Goal: Task Accomplishment & Management: Use online tool/utility

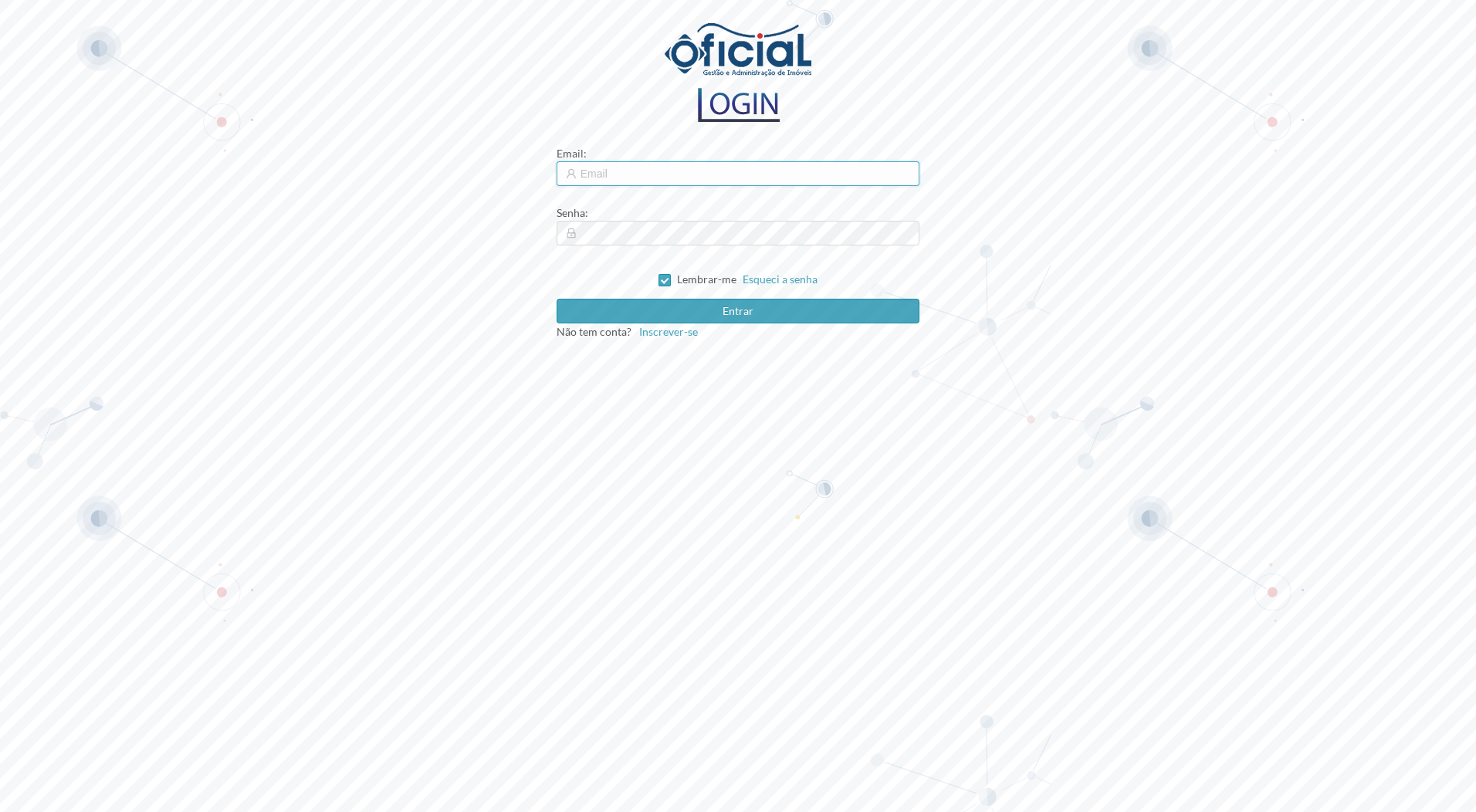
click at [671, 175] on input "text" at bounding box center [738, 173] width 363 height 25
type input "[EMAIL_ADDRESS][DOMAIN_NAME]"
click at [660, 275] on input "Lembrar-me" at bounding box center [664, 279] width 11 height 11
checkbox input "false"
click at [664, 308] on button "Entrar" at bounding box center [738, 310] width 363 height 25
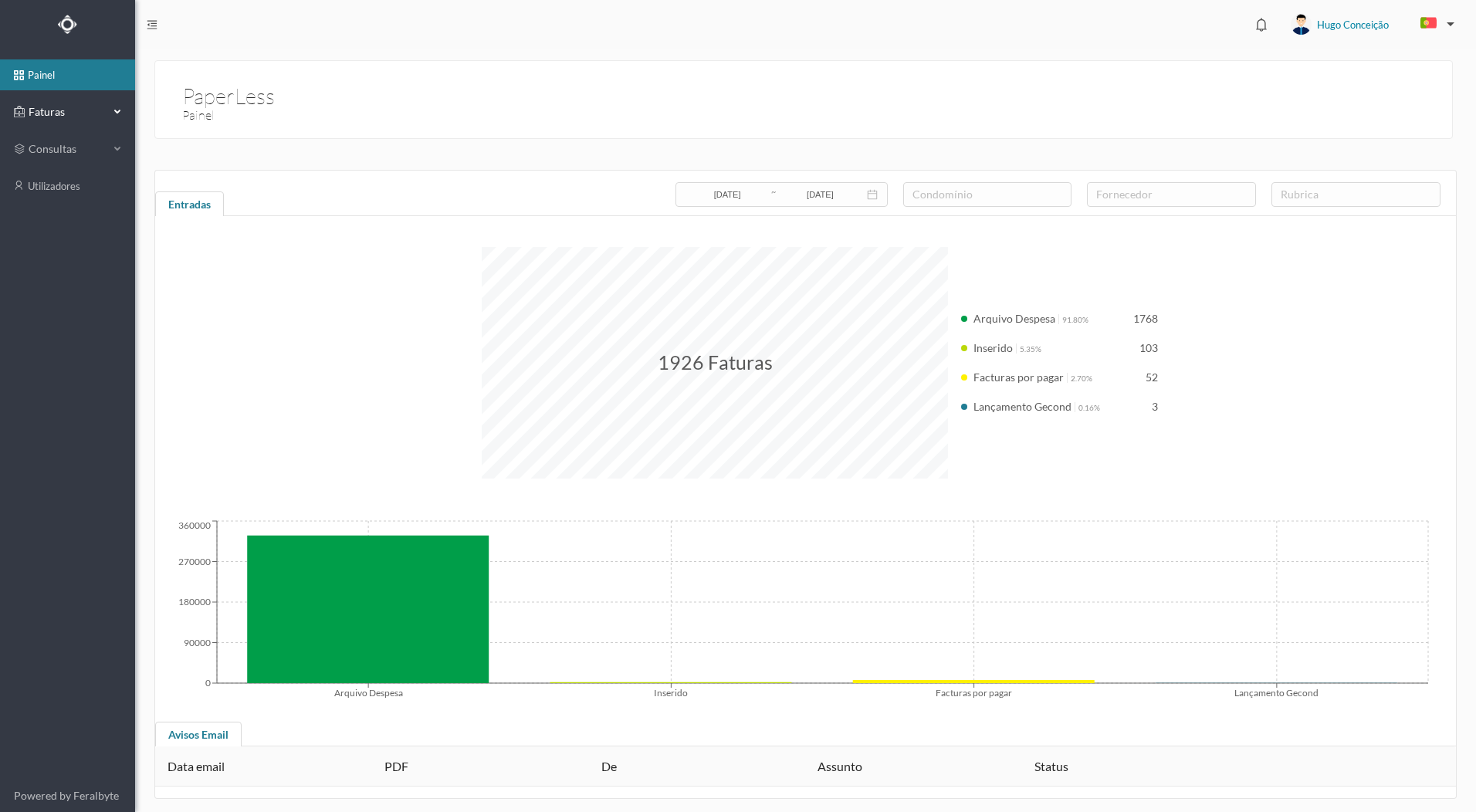
click at [23, 117] on icon at bounding box center [19, 111] width 11 height 31
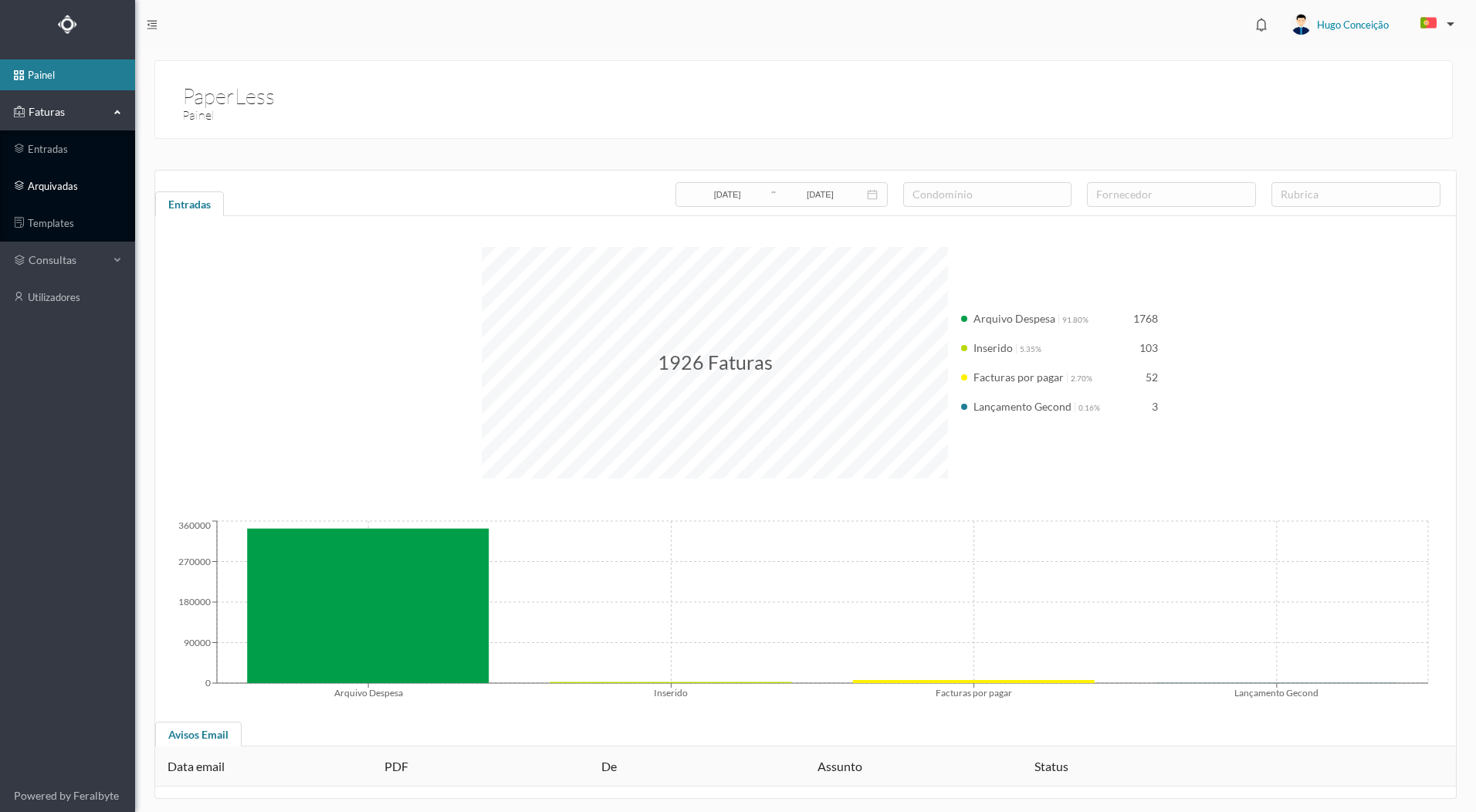
click at [70, 185] on link "arquivadas" at bounding box center [67, 186] width 135 height 31
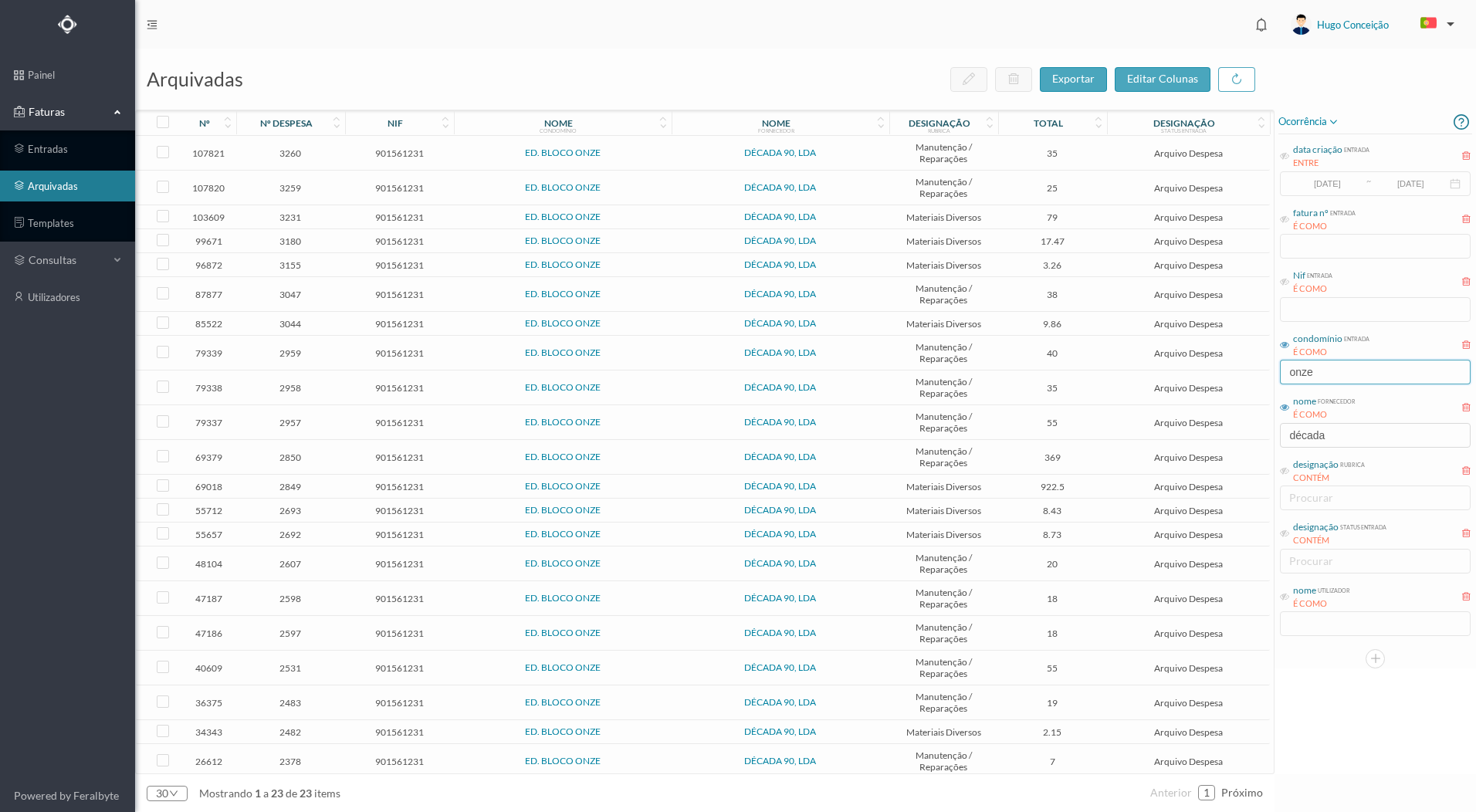
drag, startPoint x: 1324, startPoint y: 371, endPoint x: 1257, endPoint y: 372, distance: 67.0
click at [1257, 372] on div "arquivadas exportar editar colunas nº nº despesa nif nome condomínio nome forne…" at bounding box center [806, 430] width 1341 height 764
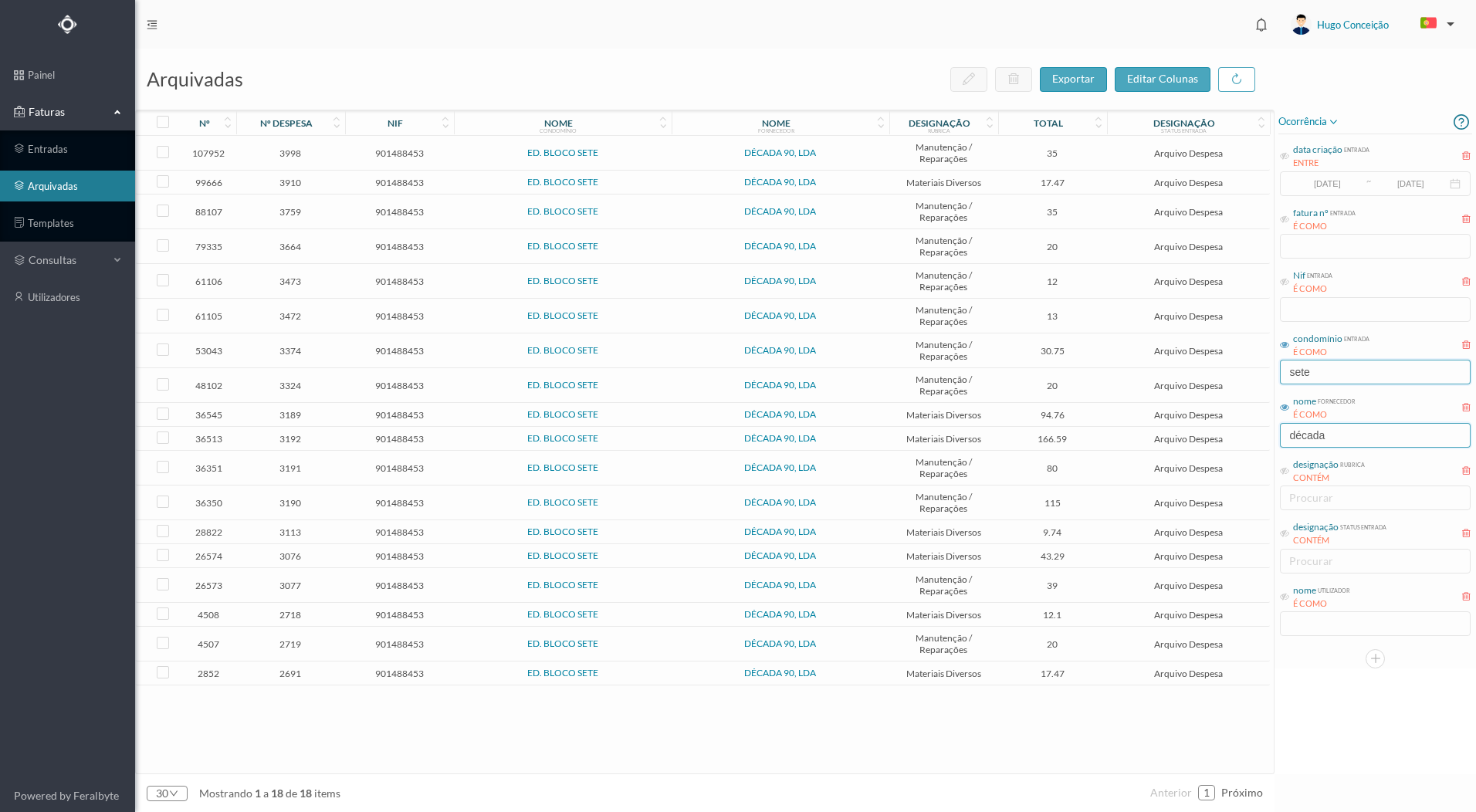
type input "sete"
drag, startPoint x: 1313, startPoint y: 436, endPoint x: 1194, endPoint y: 446, distance: 119.4
click at [1194, 446] on div "arquivadas exportar editar colunas nº nº despesa nif nome condomínio nome forne…" at bounding box center [806, 430] width 1341 height 764
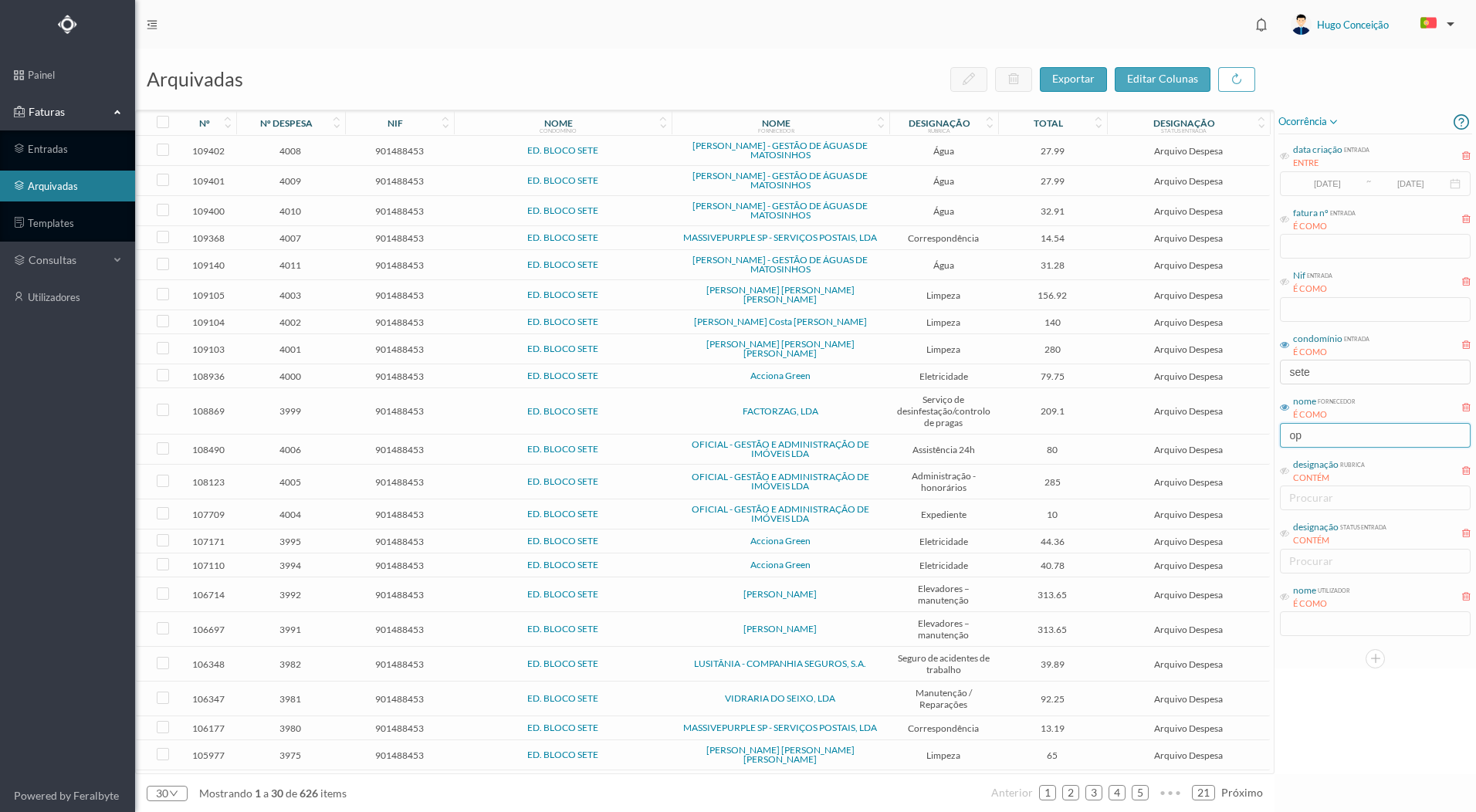
type input "o"
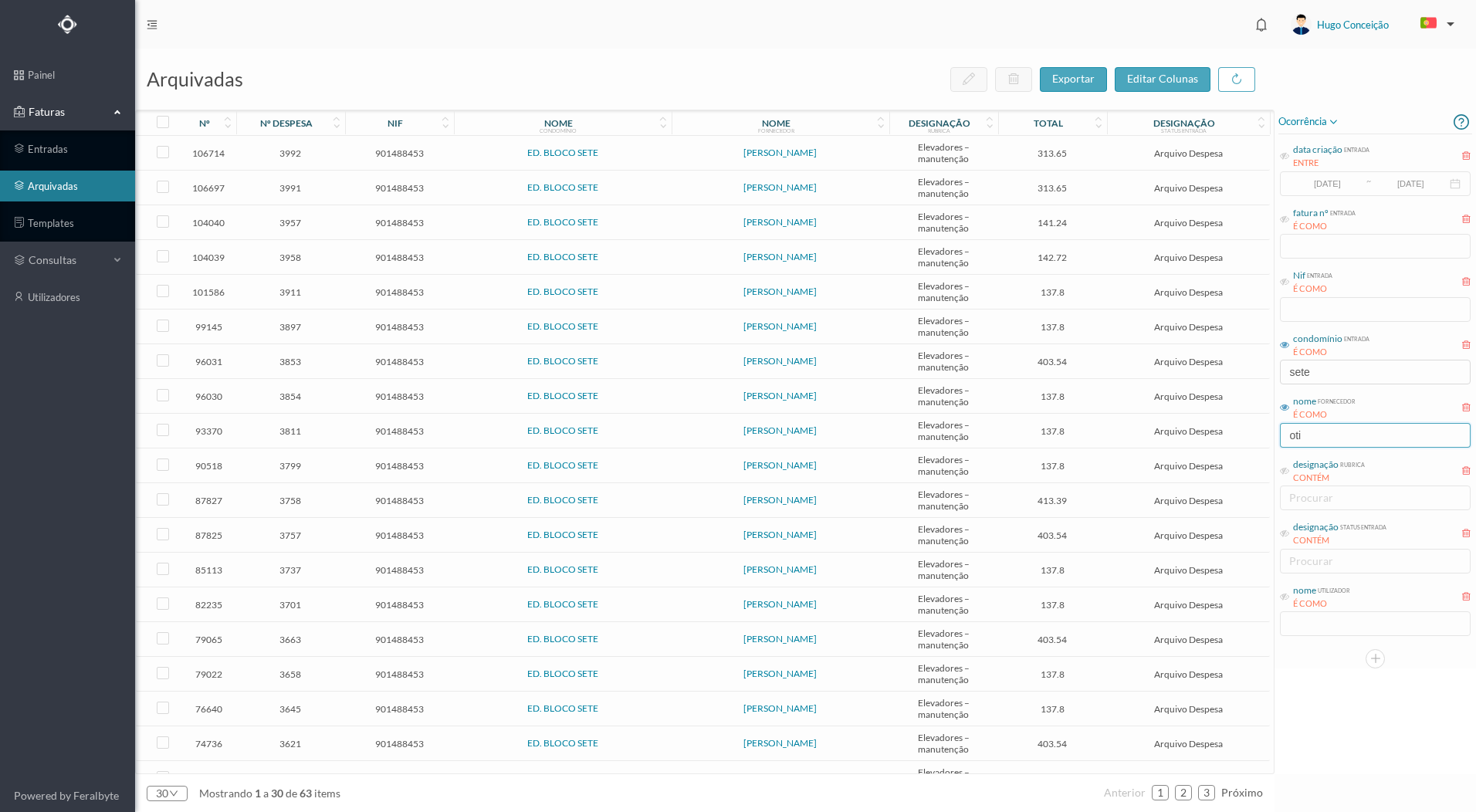
type input "[PERSON_NAME]"
click at [297, 225] on span "3957" at bounding box center [290, 223] width 101 height 12
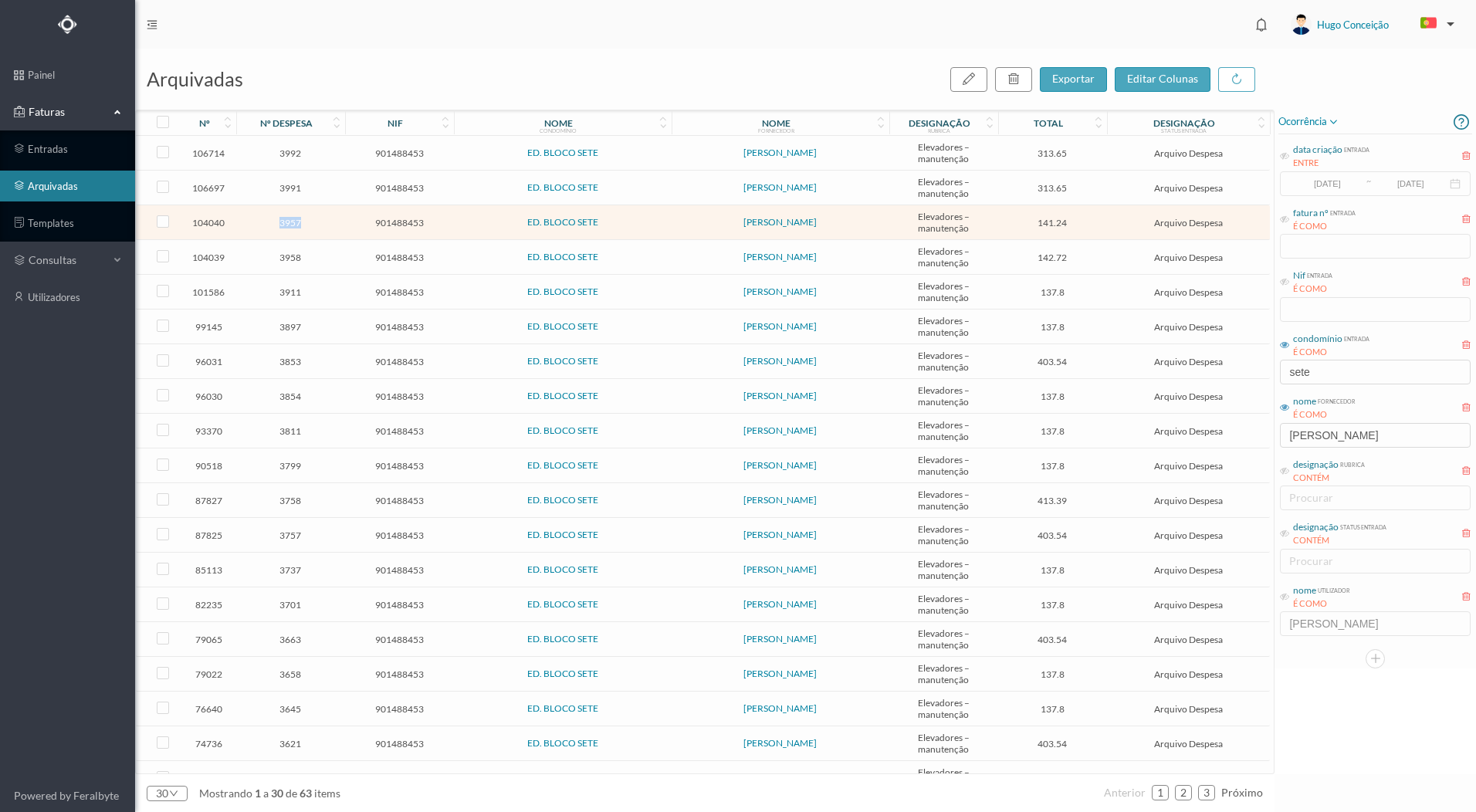
click at [297, 226] on span "3957" at bounding box center [290, 223] width 101 height 12
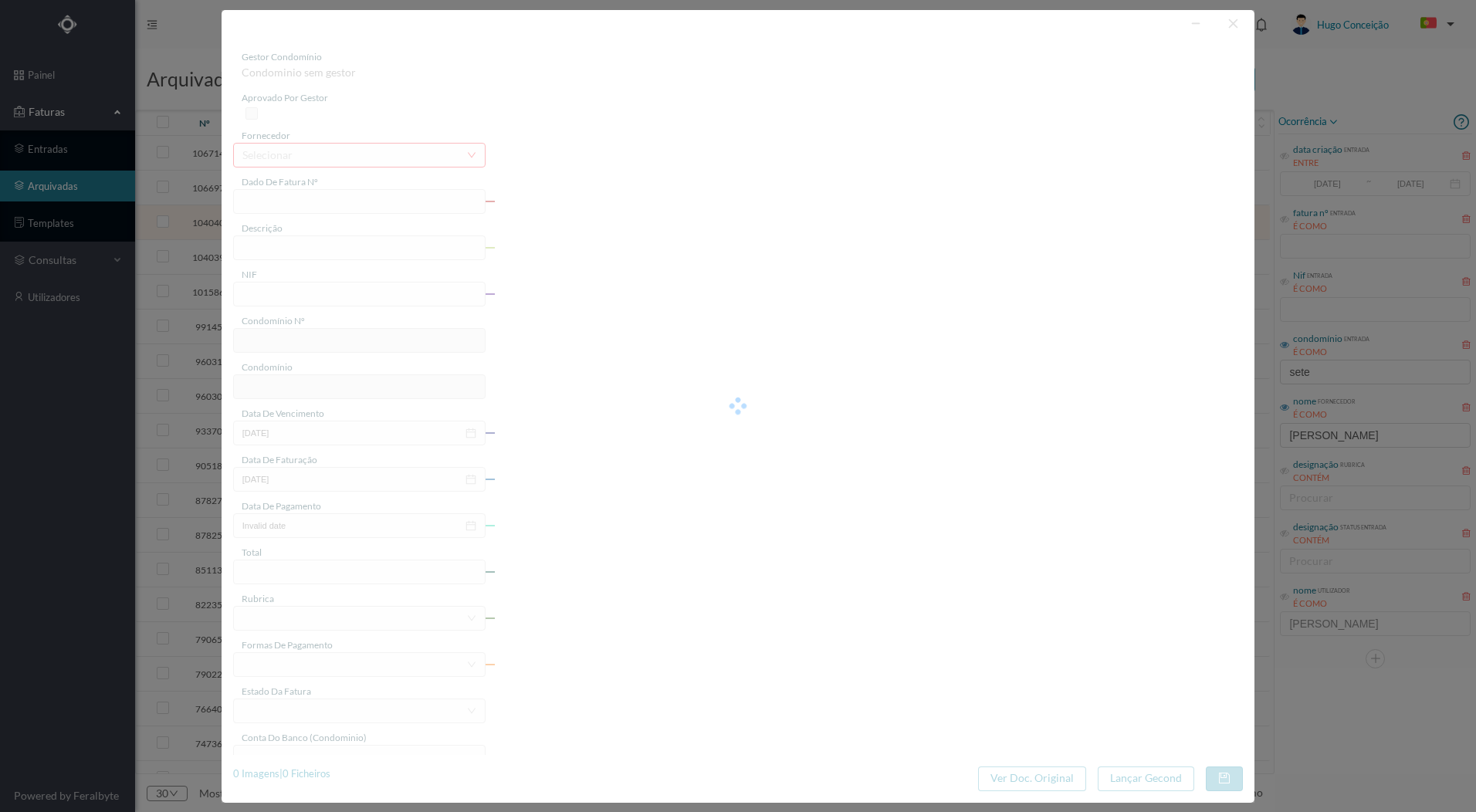
type input "FA 2025.1B/25070366"
type input "Man Elev (06/2025)"
type input "901488453"
type input "[DATE]"
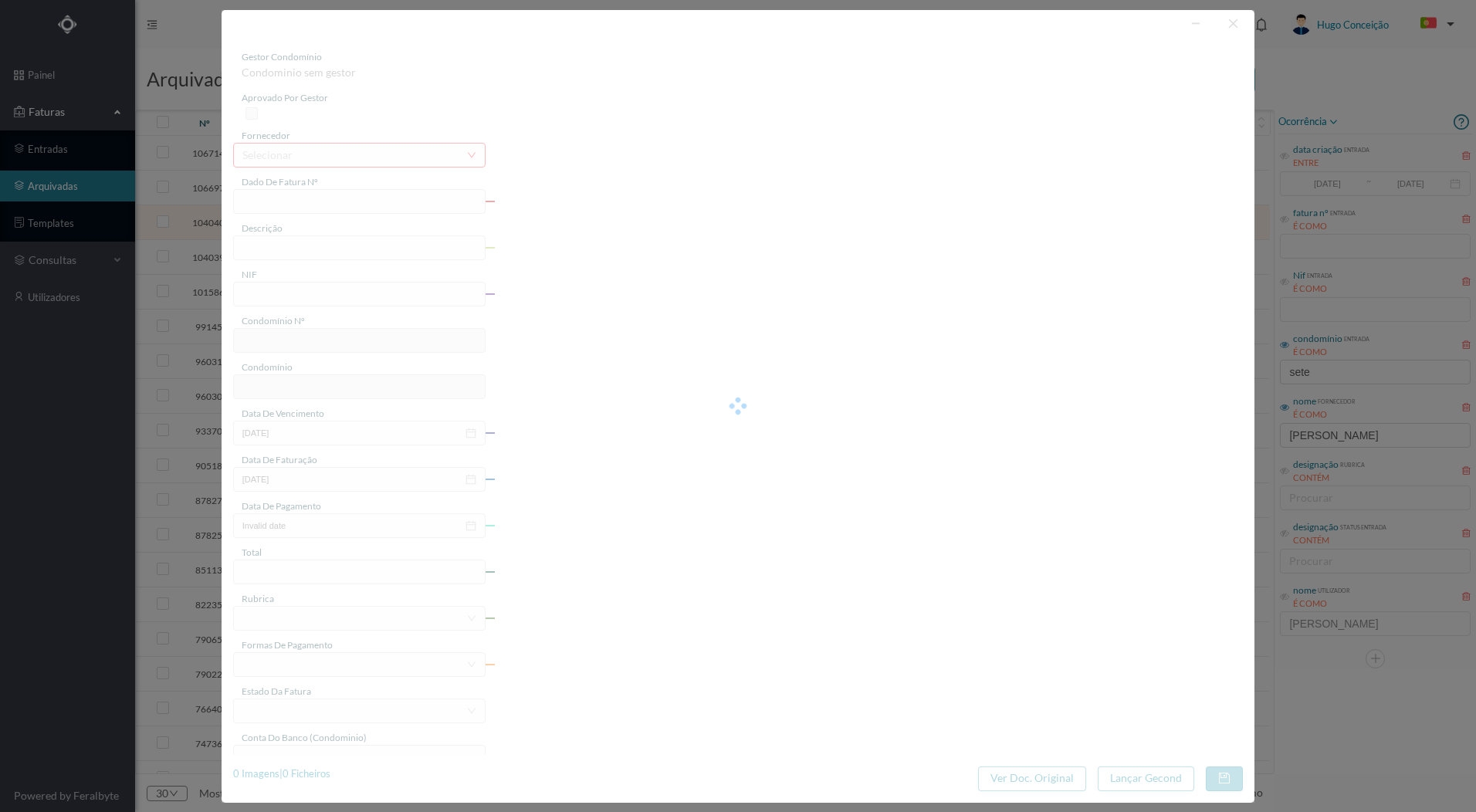
type input "141.24"
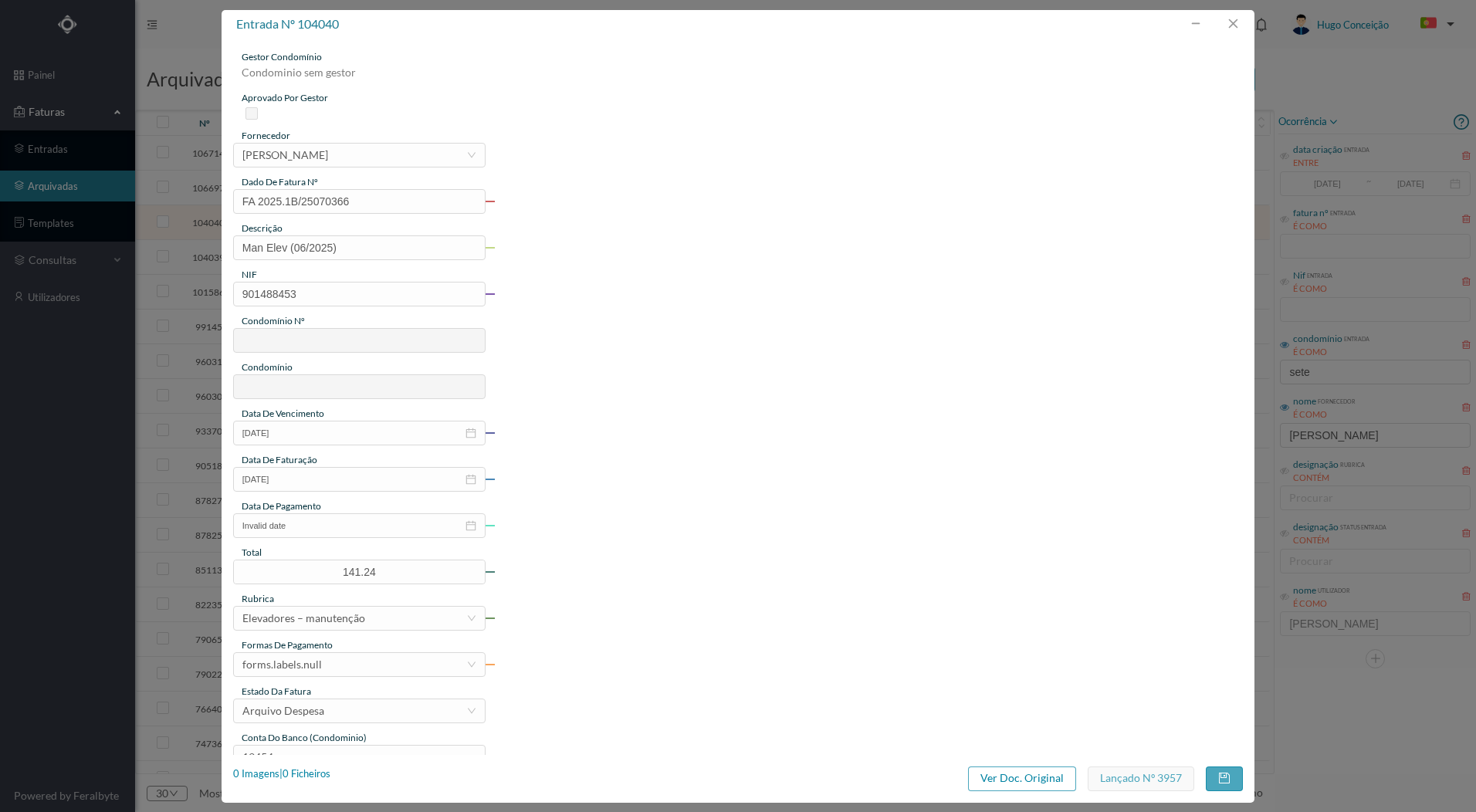
type input "296"
type input "ED. BLOCO SETE"
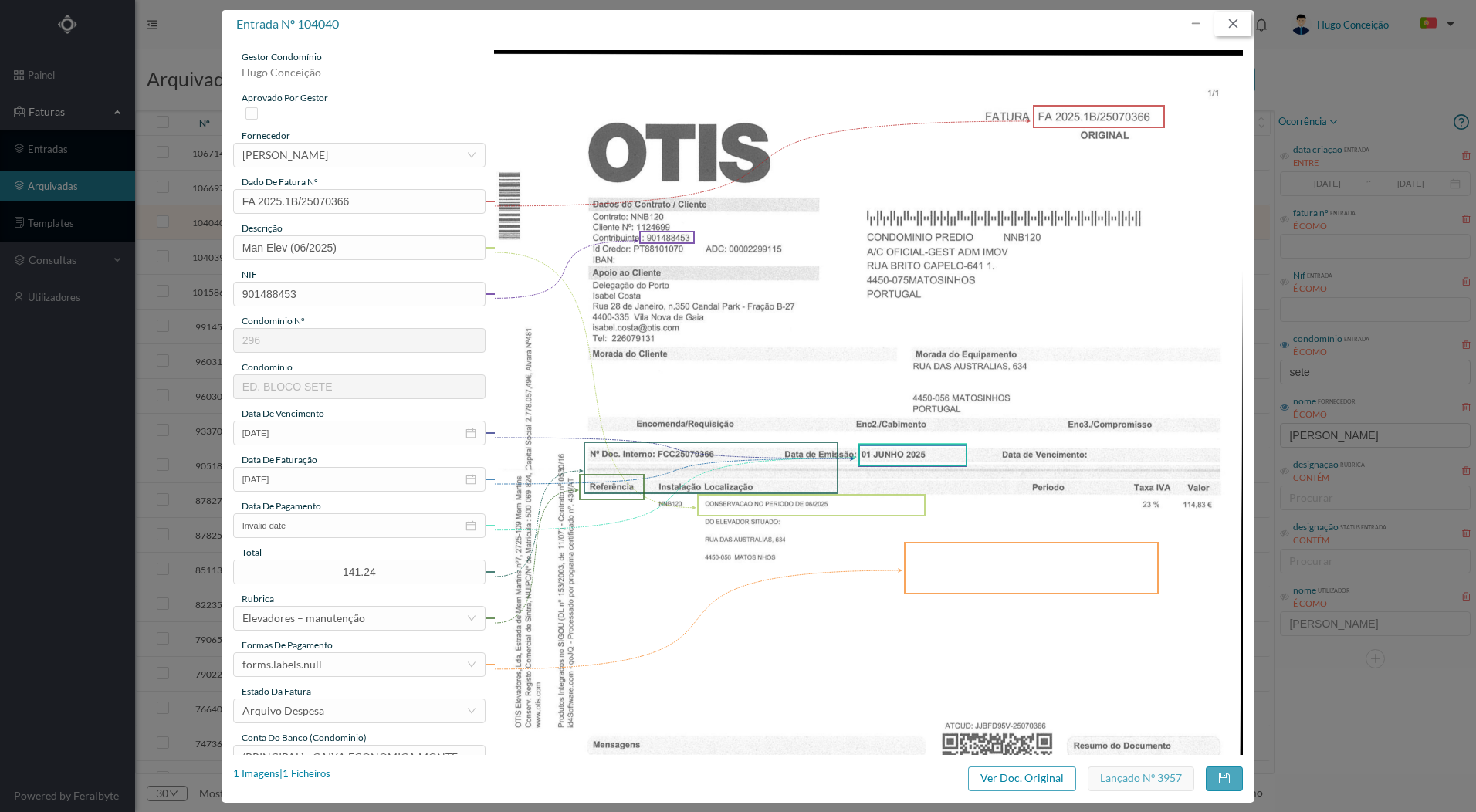
click at [1228, 19] on button "button" at bounding box center [1234, 24] width 37 height 25
